Goal: Transaction & Acquisition: Download file/media

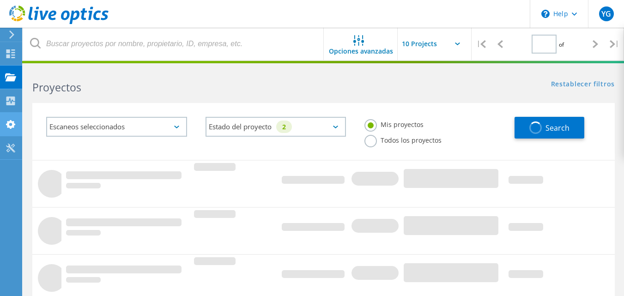
type input "1"
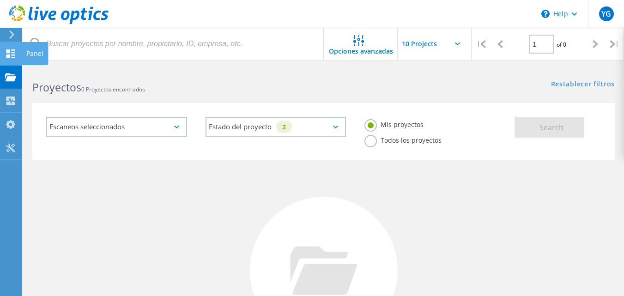
click at [12, 53] on icon at bounding box center [10, 53] width 11 height 9
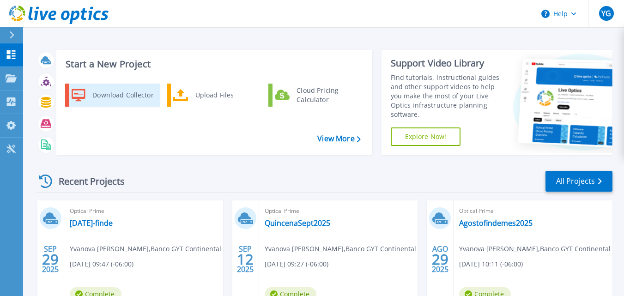
click at [93, 98] on div "Download Collector" at bounding box center [123, 95] width 70 height 18
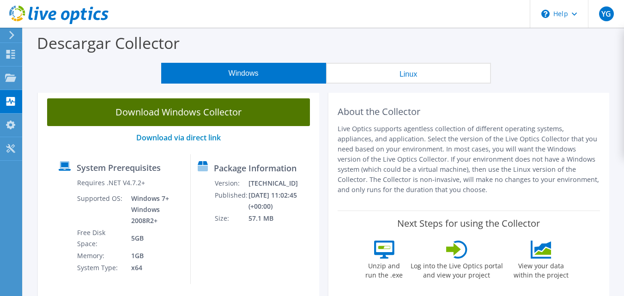
click at [110, 112] on link "Download Windows Collector" at bounding box center [178, 112] width 263 height 28
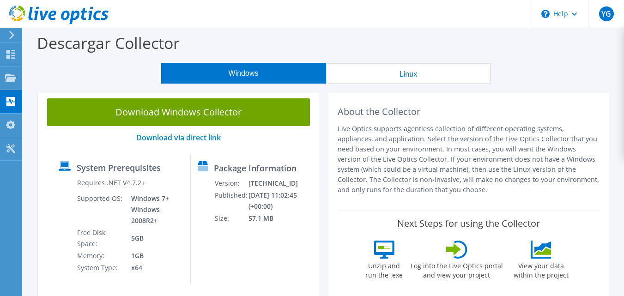
click at [536, 63] on div "Windows Linux" at bounding box center [325, 73] width 587 height 21
